Goal: Transaction & Acquisition: Purchase product/service

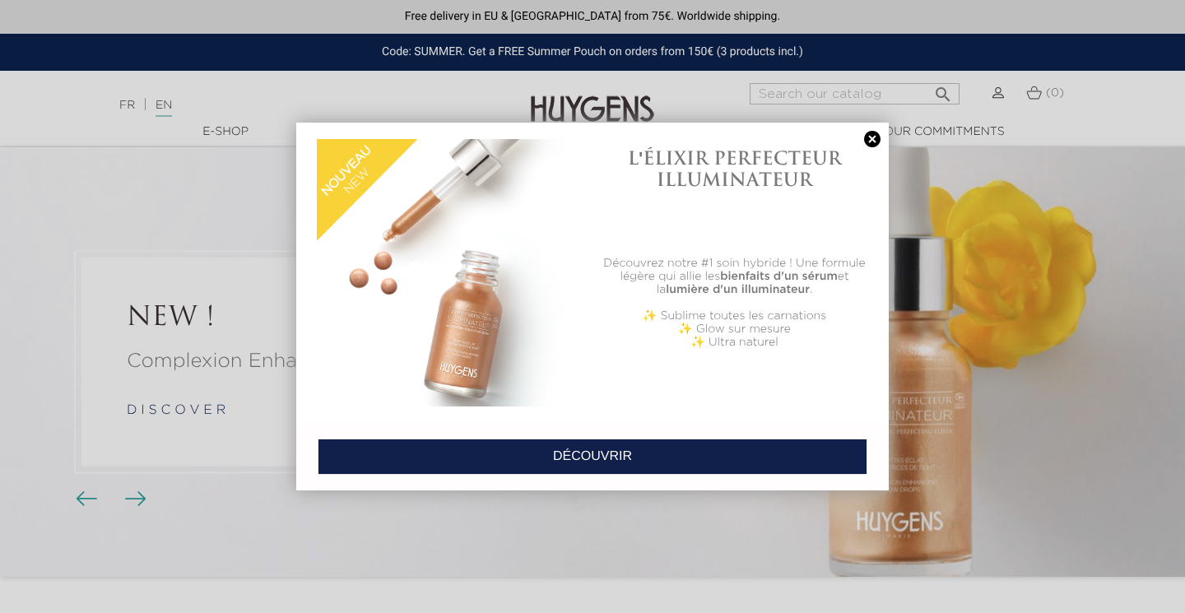
click at [235, 134] on div at bounding box center [592, 306] width 1185 height 613
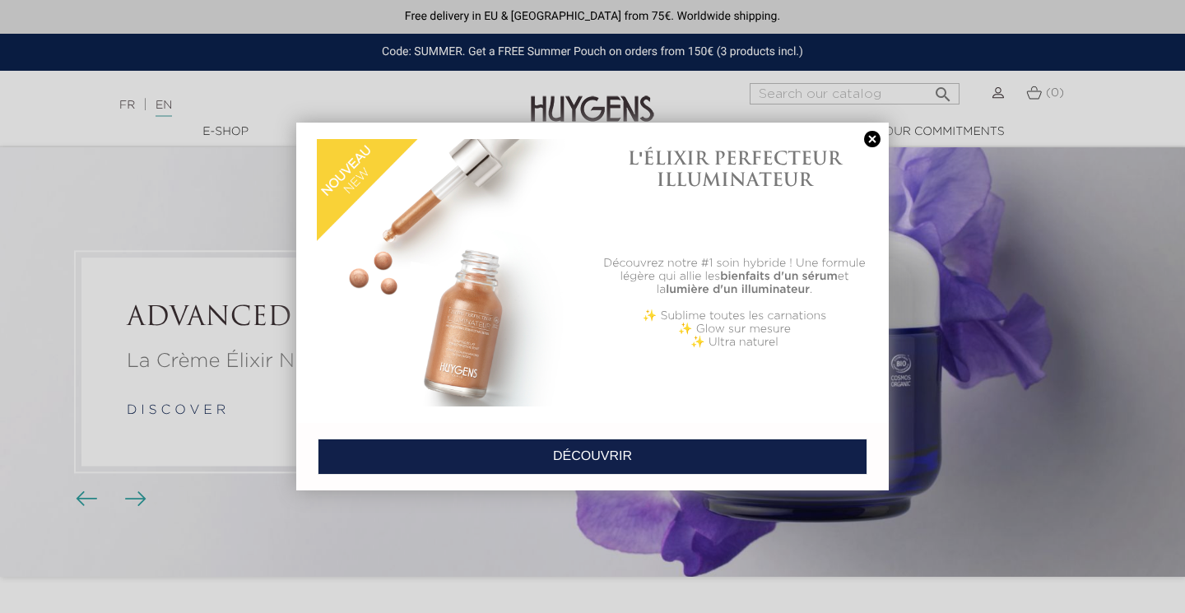
click at [872, 137] on link at bounding box center [872, 139] width 23 height 17
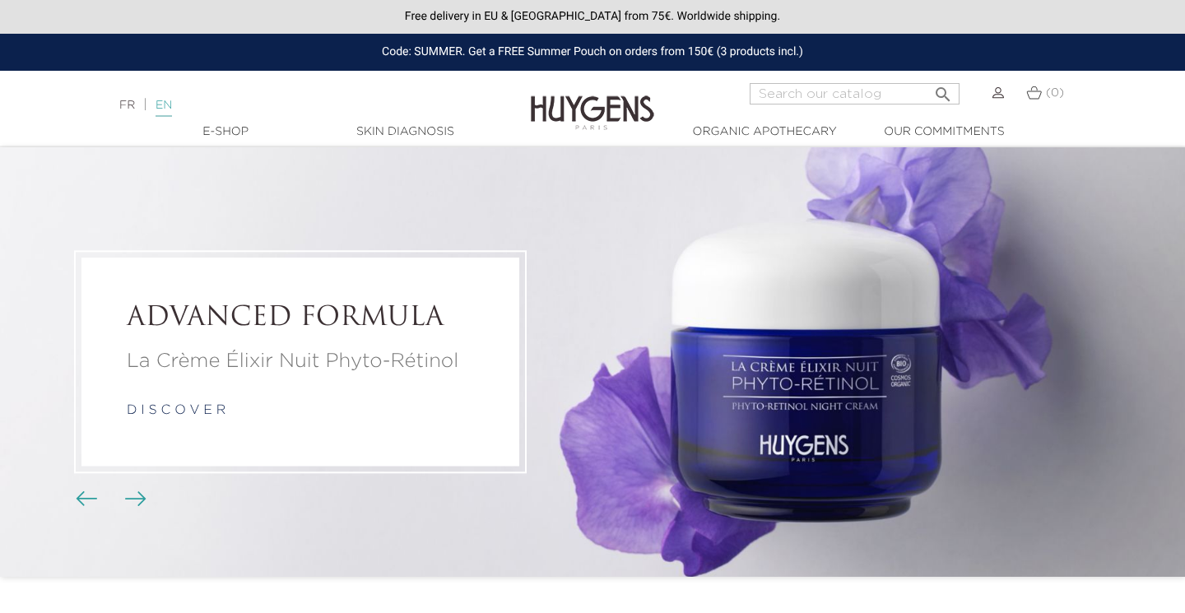
click at [171, 103] on link "EN" at bounding box center [164, 108] width 16 height 17
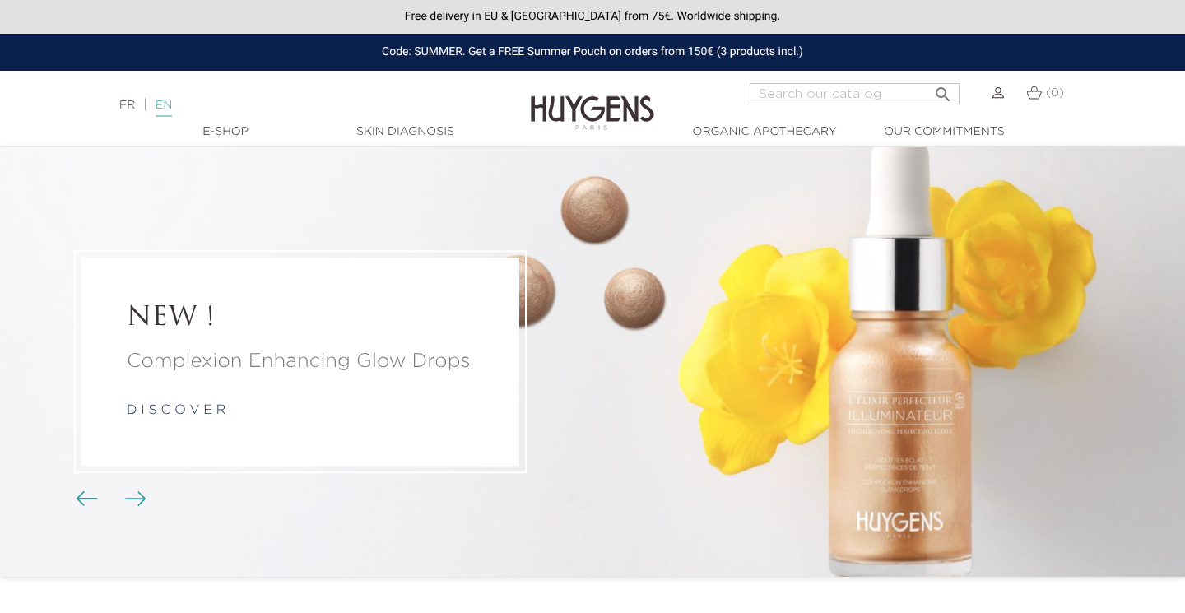
click at [167, 109] on link "EN" at bounding box center [164, 108] width 16 height 17
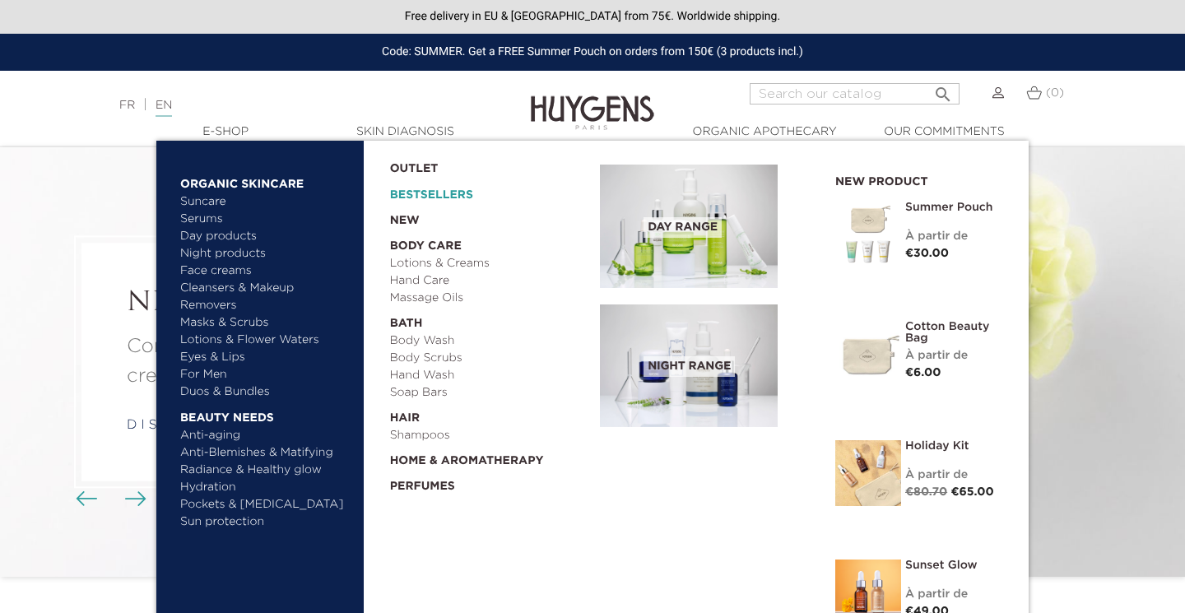
click at [424, 195] on link "Bestsellers" at bounding box center [482, 191] width 184 height 26
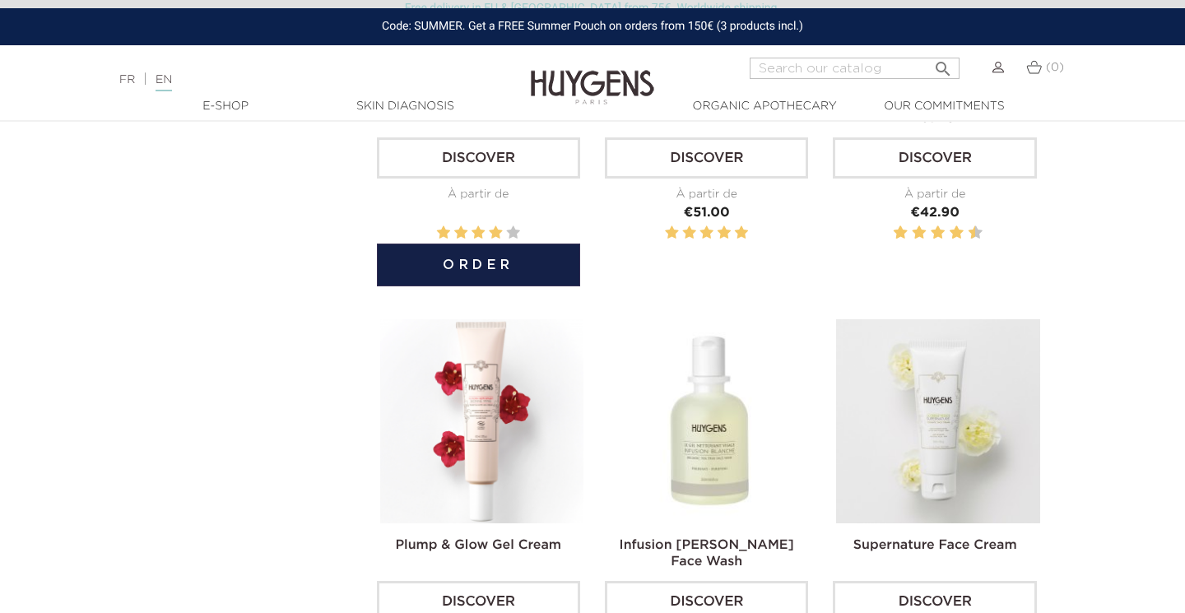
scroll to position [1268, 0]
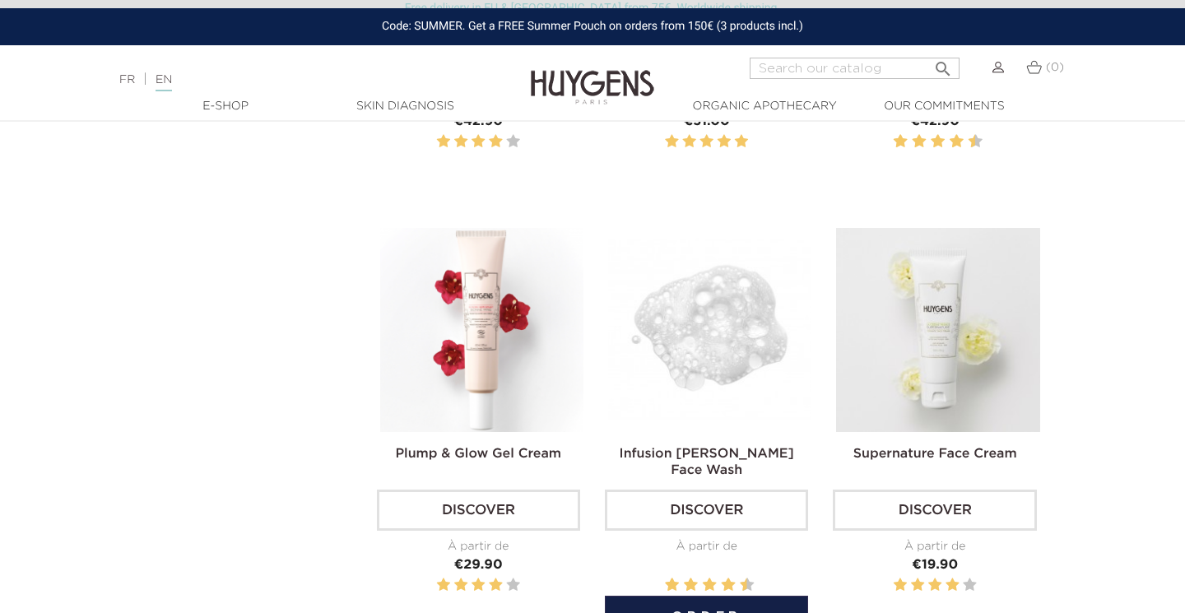
click at [697, 328] on img at bounding box center [709, 329] width 203 height 203
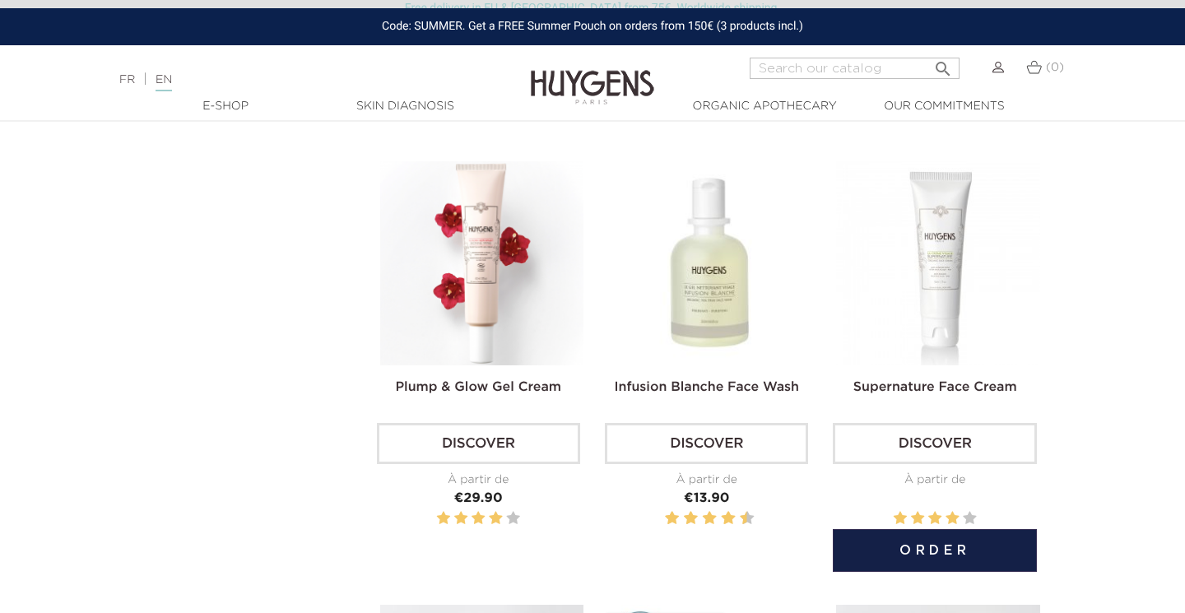
scroll to position [1360, 0]
